Goal: Transaction & Acquisition: Obtain resource

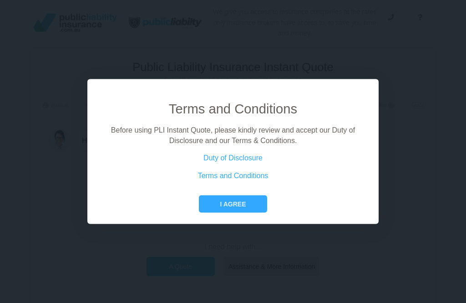
click at [238, 213] on button "I agree" at bounding box center [233, 203] width 68 height 17
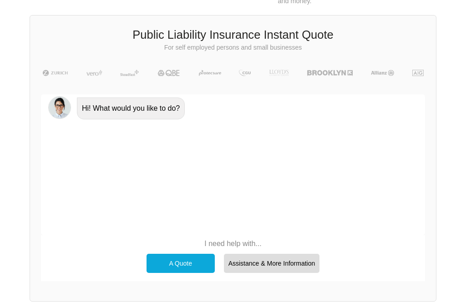
scroll to position [63, 0]
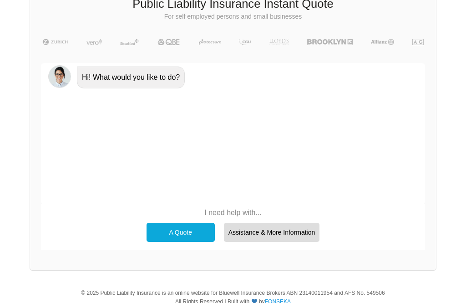
click at [192, 228] on div "A Quote" at bounding box center [181, 232] width 68 height 19
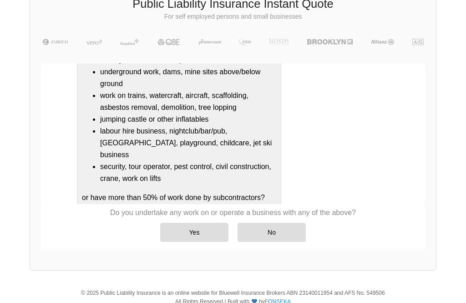
scroll to position [188, 0]
click at [281, 231] on div "No" at bounding box center [272, 232] width 68 height 19
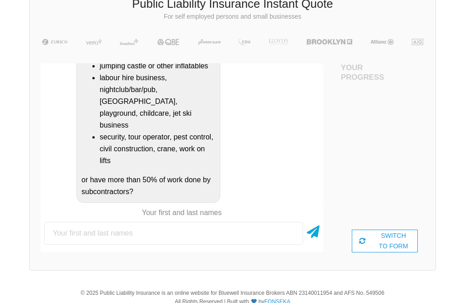
scroll to position [63, 41]
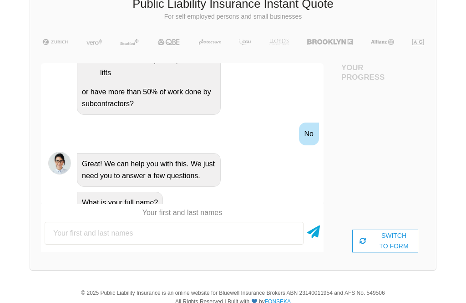
click at [150, 230] on input "text" at bounding box center [174, 233] width 259 height 23
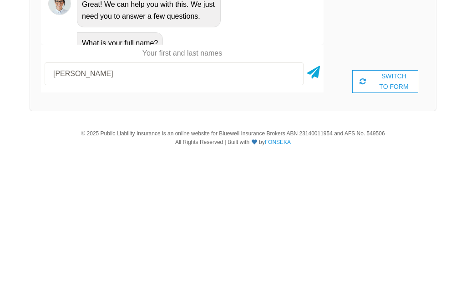
type input "[PERSON_NAME]"
click at [310, 219] on icon at bounding box center [313, 227] width 13 height 16
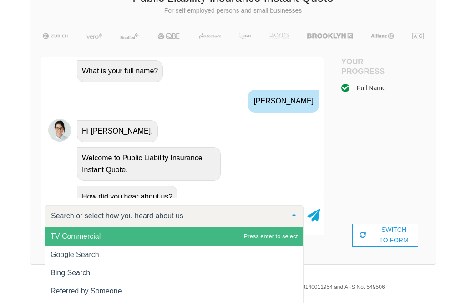
scroll to position [63, 0]
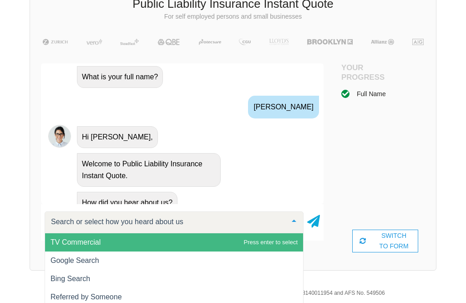
click at [56, 273] on span "Bing Search" at bounding box center [174, 279] width 258 height 18
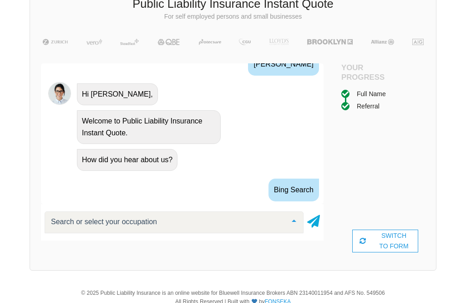
scroll to position [600, 0]
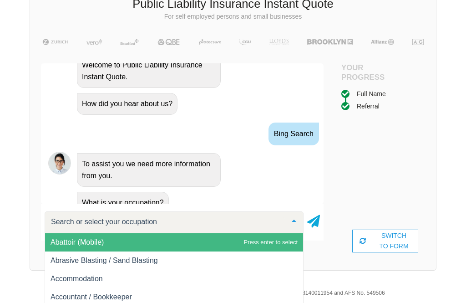
click at [148, 224] on input "text" at bounding box center [167, 221] width 236 height 9
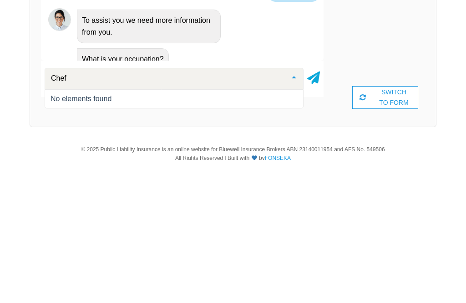
click at [318, 211] on icon at bounding box center [313, 219] width 13 height 16
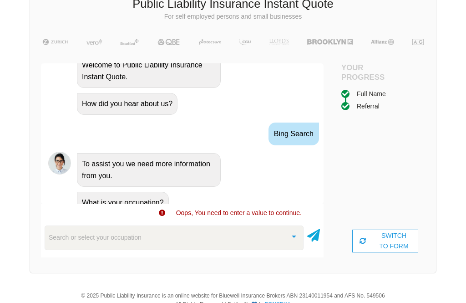
click at [176, 237] on div "Search or select your occupation" at bounding box center [174, 237] width 259 height 25
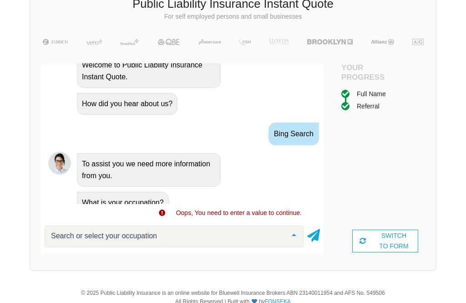
scroll to position [69, 0]
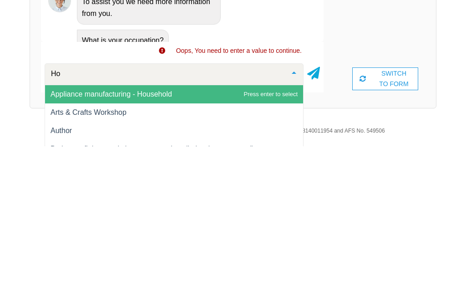
type input "Hos"
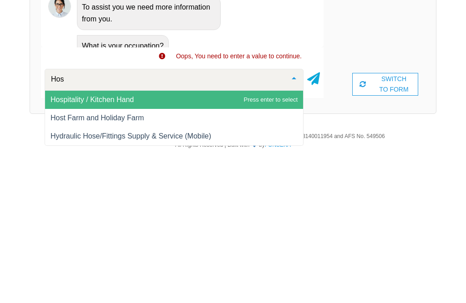
click at [233, 242] on span "Hospitality / Kitchen Hand" at bounding box center [174, 251] width 258 height 18
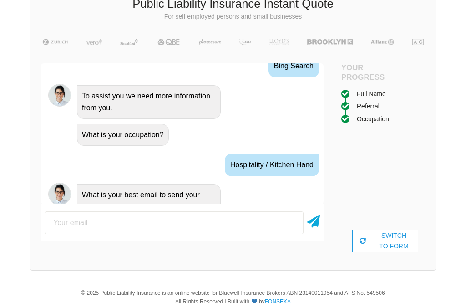
scroll to position [672, 0]
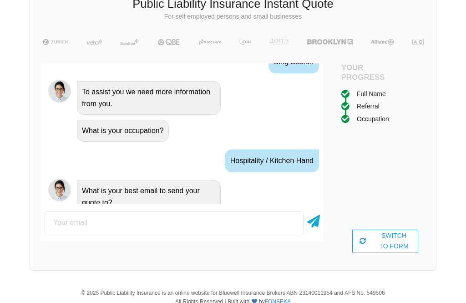
click at [185, 220] on input "email" at bounding box center [174, 222] width 259 height 23
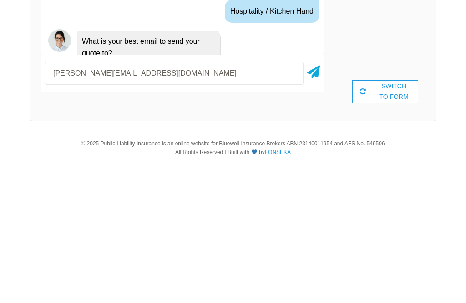
type input "[PERSON_NAME][EMAIL_ADDRESS][DOMAIN_NAME]"
click at [317, 211] on icon at bounding box center [313, 219] width 13 height 16
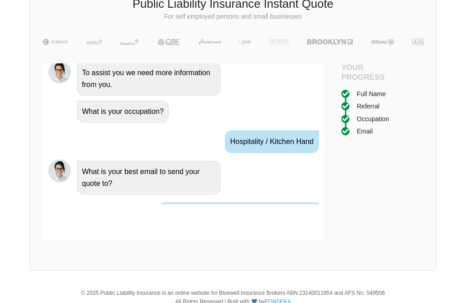
scroll to position [732, 0]
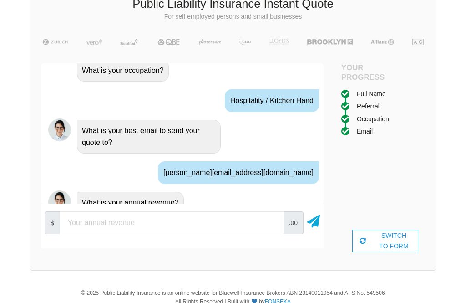
click at [152, 225] on input "number" at bounding box center [172, 222] width 224 height 23
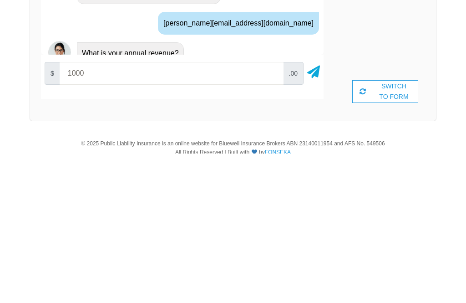
type input "10000"
click at [317, 211] on icon at bounding box center [313, 219] width 13 height 16
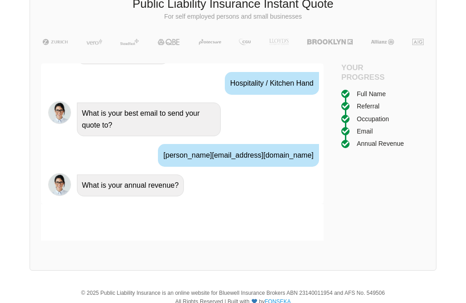
scroll to position [793, 0]
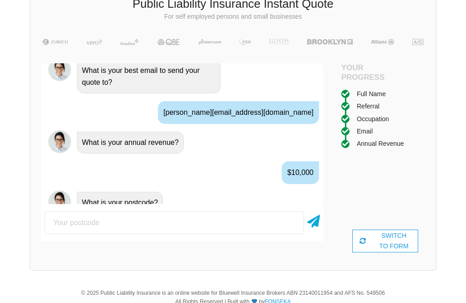
click at [61, 213] on input "number" at bounding box center [174, 222] width 259 height 23
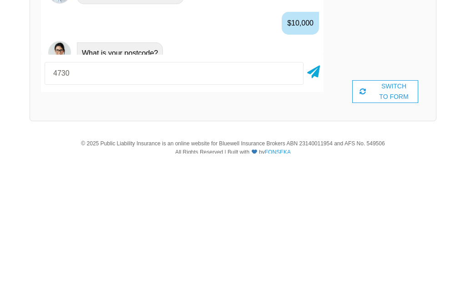
type input "4730"
click at [316, 211] on icon at bounding box center [313, 219] width 13 height 16
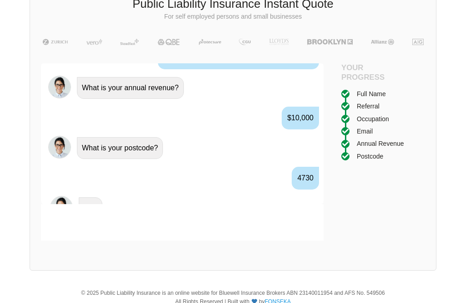
scroll to position [853, 0]
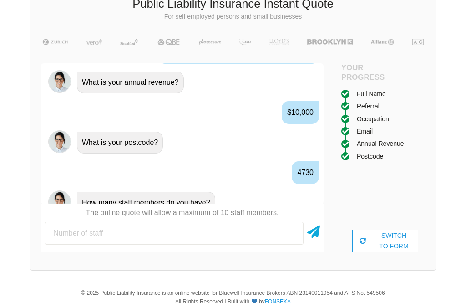
click at [61, 225] on input "number" at bounding box center [174, 233] width 259 height 23
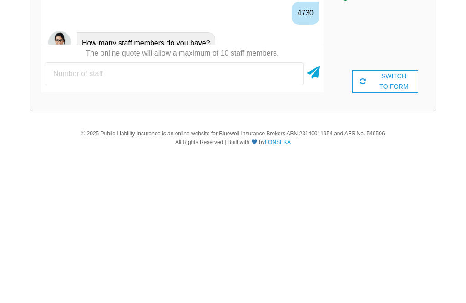
type input "2"
click at [317, 219] on icon at bounding box center [313, 227] width 13 height 16
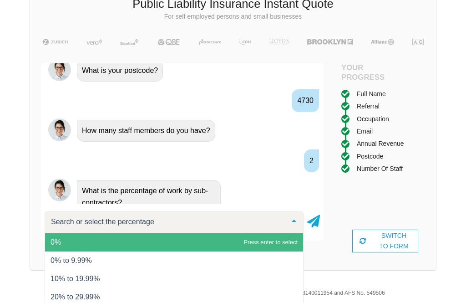
scroll to position [0, 0]
click at [313, 218] on icon at bounding box center [313, 219] width 13 height 16
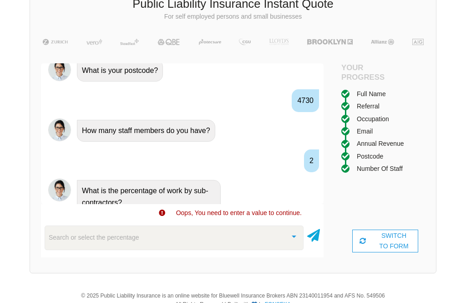
click at [224, 234] on div "Search or select the percentage" at bounding box center [174, 237] width 259 height 25
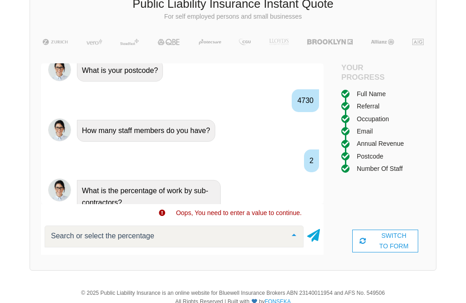
scroll to position [69, 0]
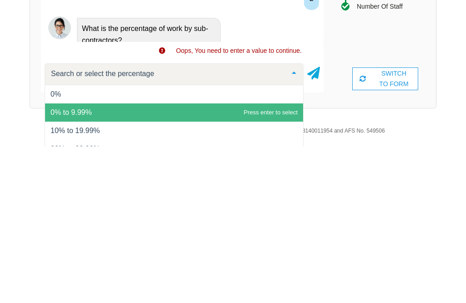
click at [138, 260] on span "0% to 9.99%" at bounding box center [174, 269] width 258 height 18
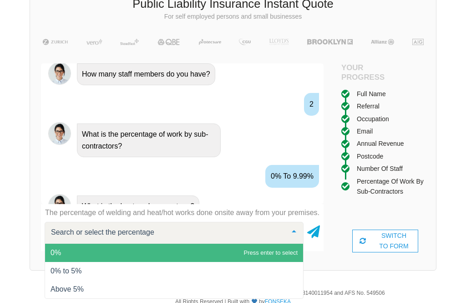
scroll to position [985, 0]
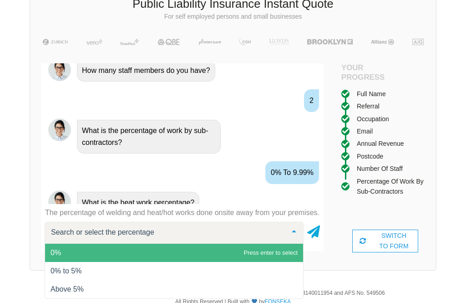
click at [315, 229] on icon at bounding box center [313, 230] width 13 height 16
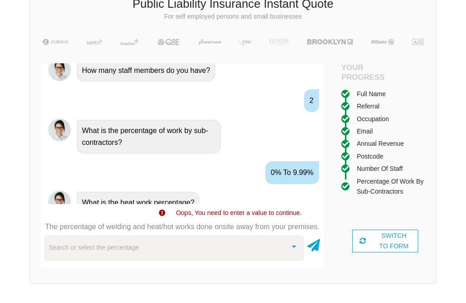
click at [228, 250] on div "Search or select the percentage" at bounding box center [174, 247] width 259 height 25
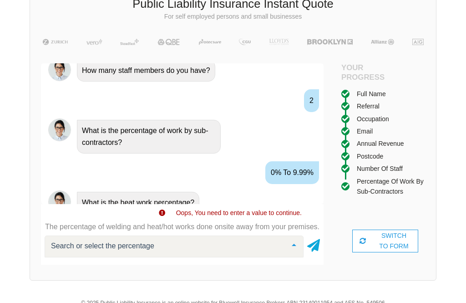
scroll to position [79, 0]
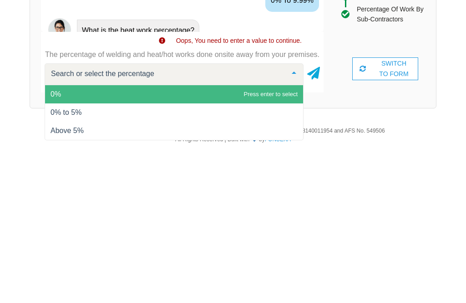
click at [61, 247] on span "0%" at bounding box center [56, 251] width 10 height 8
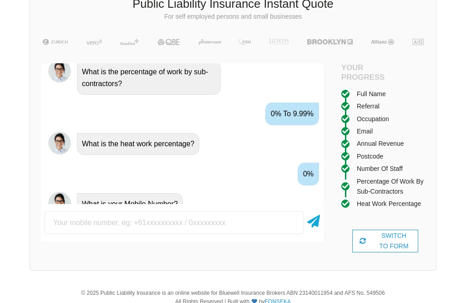
scroll to position [1045, 0]
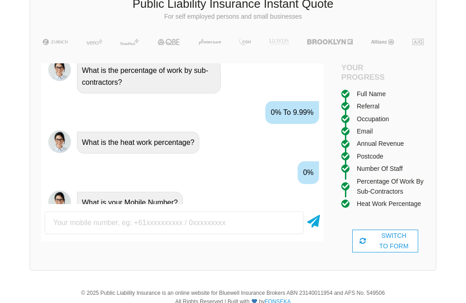
click at [154, 213] on input "text" at bounding box center [174, 222] width 259 height 23
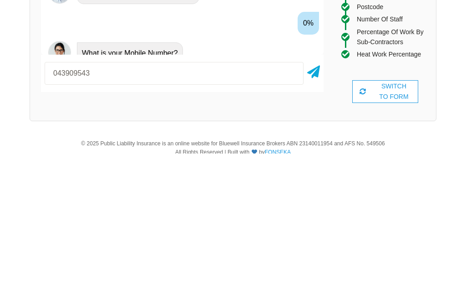
type input "0439095436"
click at [314, 211] on icon at bounding box center [313, 219] width 13 height 16
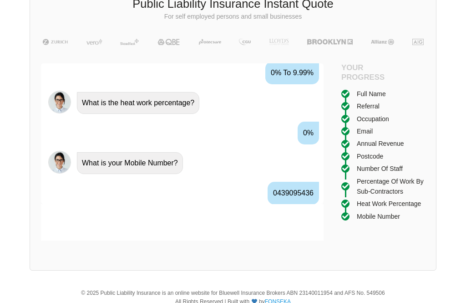
scroll to position [1105, 0]
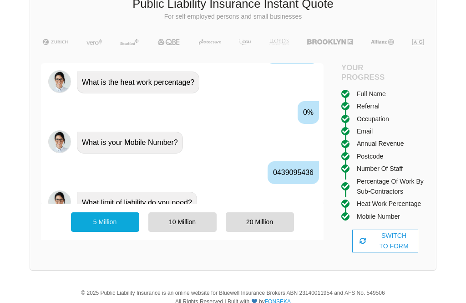
click at [193, 223] on div "10 Million" at bounding box center [182, 221] width 68 height 19
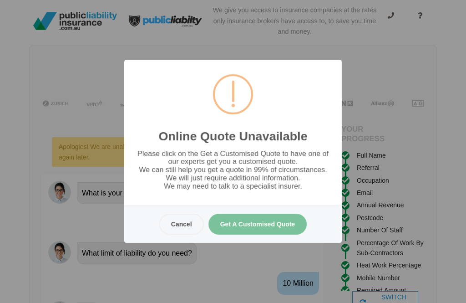
scroll to position [0, 0]
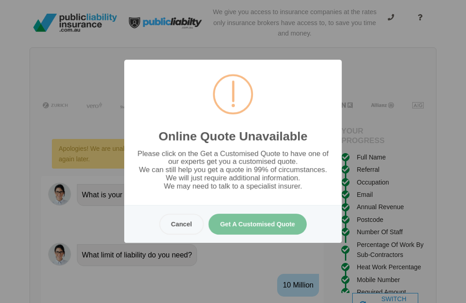
click at [270, 235] on button "Get A Customised Quote" at bounding box center [258, 224] width 99 height 21
